Goal: Task Accomplishment & Management: Use online tool/utility

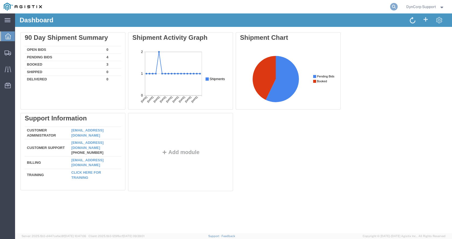
click at [393, 8] on icon at bounding box center [394, 7] width 8 height 8
click at [277, 6] on input "search" at bounding box center [309, 6] width 164 height 13
paste input "56851315"
type input "56851315"
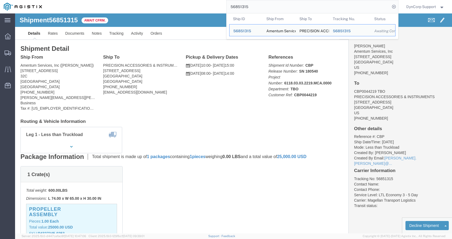
click address "Amentum Services, Inc ([PERSON_NAME]) [STREET_ADDRESS] [PHONE_NUMBER] [PERSON_N…"
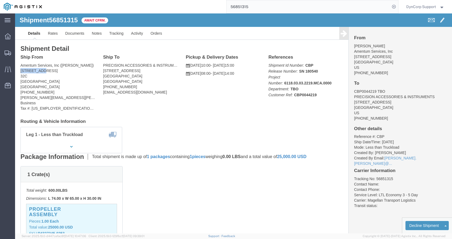
drag, startPoint x: 6, startPoint y: 58, endPoint x: 27, endPoint y: 57, distance: 21.3
click address "Amentum Services, Inc ([PERSON_NAME]) [STREET_ADDRESS] [PHONE_NUMBER] [PERSON_N…"
copy address "2601 Hangar"
drag, startPoint x: 89, startPoint y: 57, endPoint x: 105, endPoint y: 56, distance: 16.2
click address "PRECISION ACCESSORIES & INSTRUMENTS (CBP0044219 TBO) [STREET_ADDRESS] [PHONE_NU…"
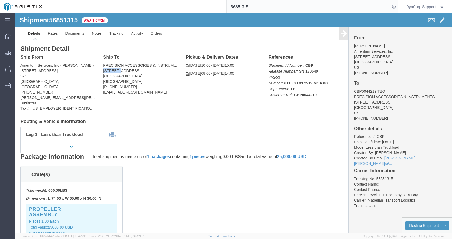
copy address "495 LAKE"
click span "56851315"
copy h1 "56851315"
click link "Rates"
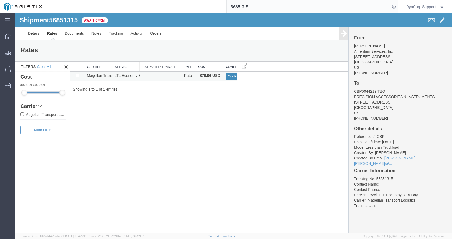
click at [230, 75] on button "Confirm" at bounding box center [234, 76] width 17 height 7
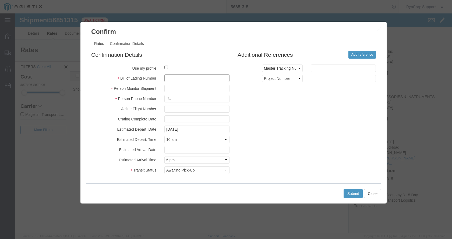
click at [190, 80] on input "text" at bounding box center [196, 79] width 65 height 8
paste input "1726540"
type input "1726540"
click at [182, 89] on input "text" at bounding box center [196, 89] width 65 height 8
type input "[PERSON_NAME]"
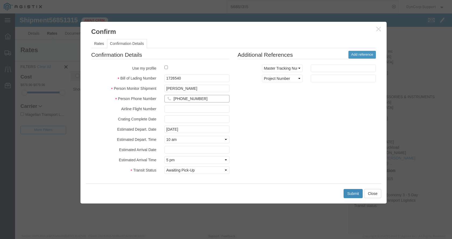
type input "[PHONE_NUMBER]"
click at [348, 193] on button "Submit" at bounding box center [353, 193] width 19 height 9
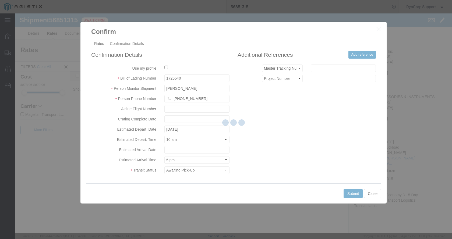
click at [349, 194] on div at bounding box center [233, 123] width 437 height 220
